Goal: Transaction & Acquisition: Book appointment/travel/reservation

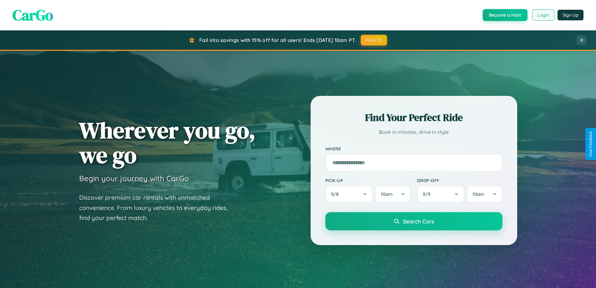
click at [543, 15] on button "Login" at bounding box center [544, 14] width 22 height 11
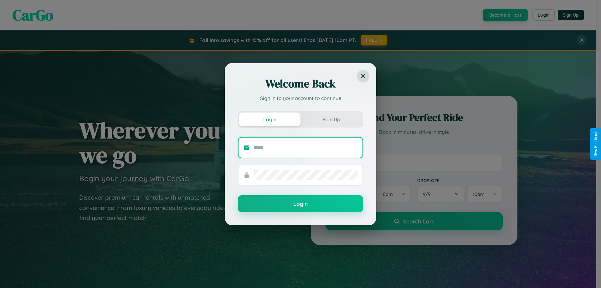
click at [306, 147] on input "text" at bounding box center [306, 147] width 104 height 10
type input "**********"
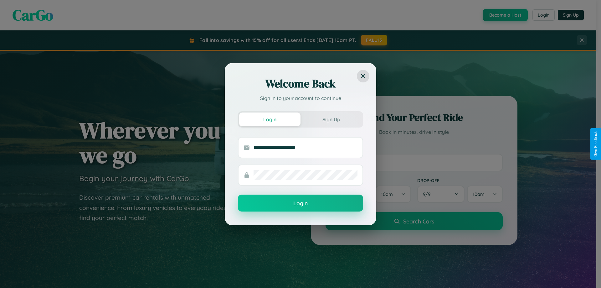
click at [301, 203] on button "Login" at bounding box center [300, 202] width 125 height 17
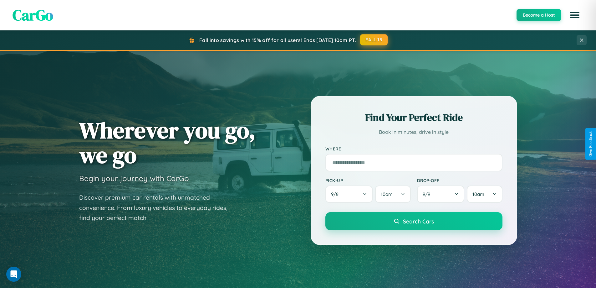
click at [374, 40] on button "FALL15" at bounding box center [374, 39] width 28 height 11
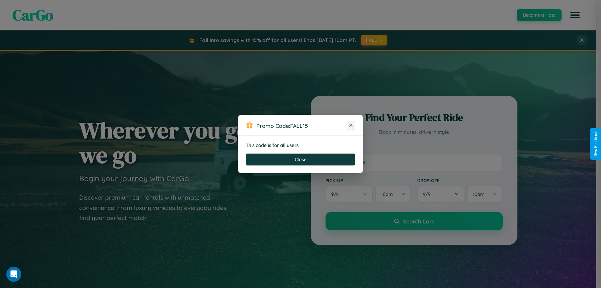
click at [351, 126] on icon at bounding box center [351, 125] width 6 height 6
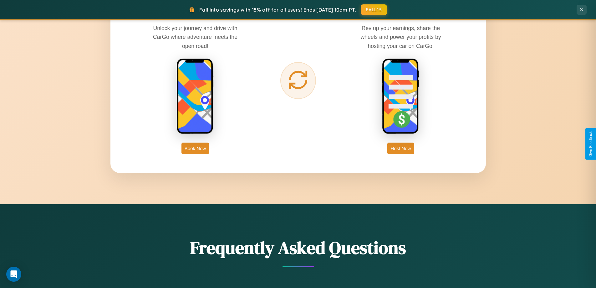
scroll to position [1006, 0]
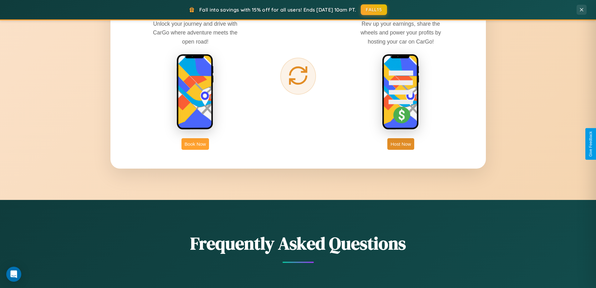
click at [195, 144] on button "Book Now" at bounding box center [196, 144] width 28 height 12
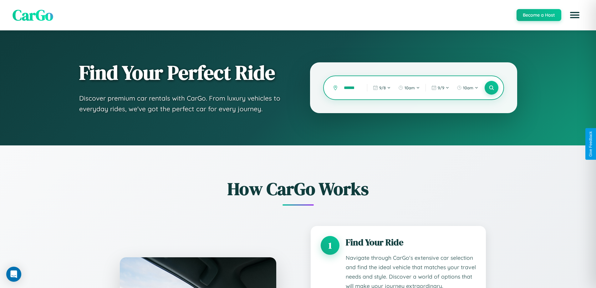
scroll to position [522, 0]
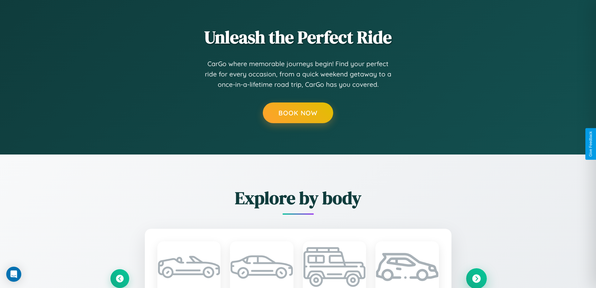
type input "******"
click at [476, 278] on icon at bounding box center [476, 278] width 8 height 8
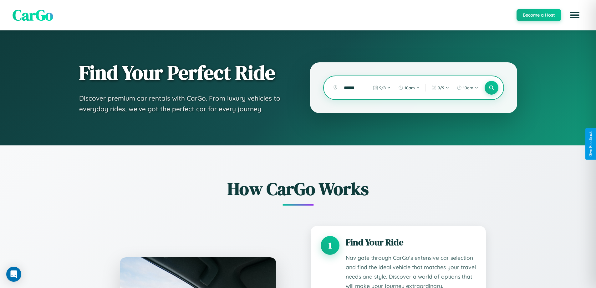
scroll to position [522, 0]
